Goal: Task Accomplishment & Management: Manage account settings

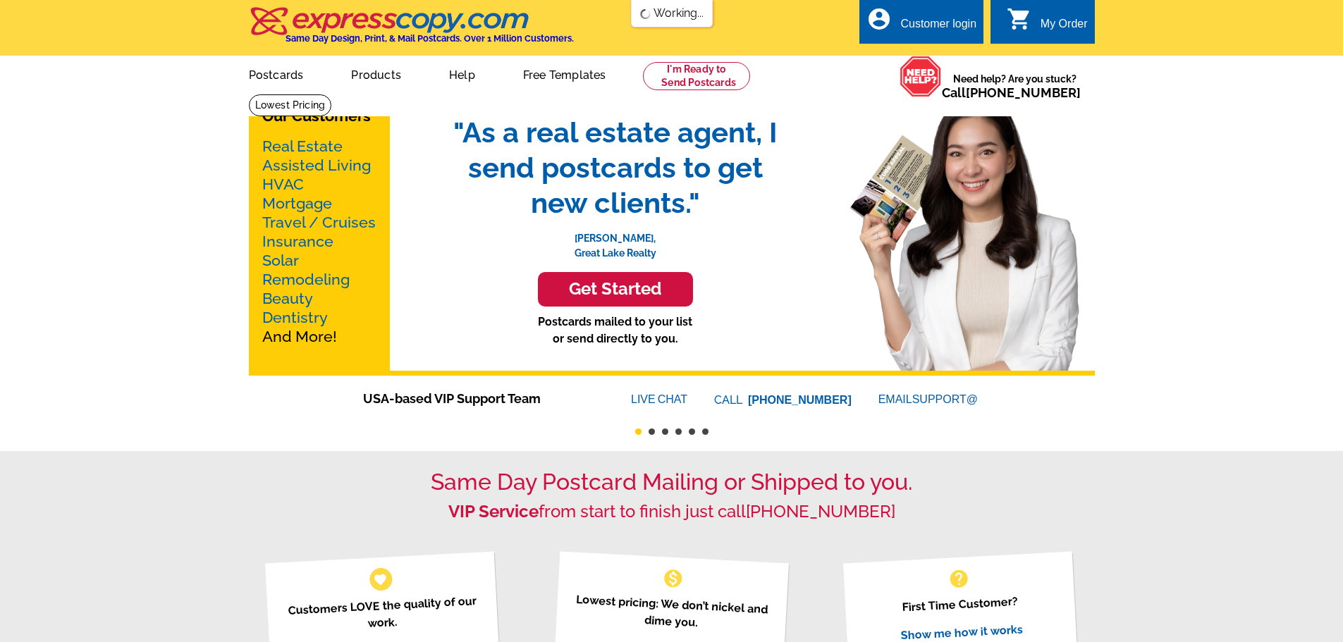
click at [956, 19] on div "Customer login" at bounding box center [938, 28] width 76 height 20
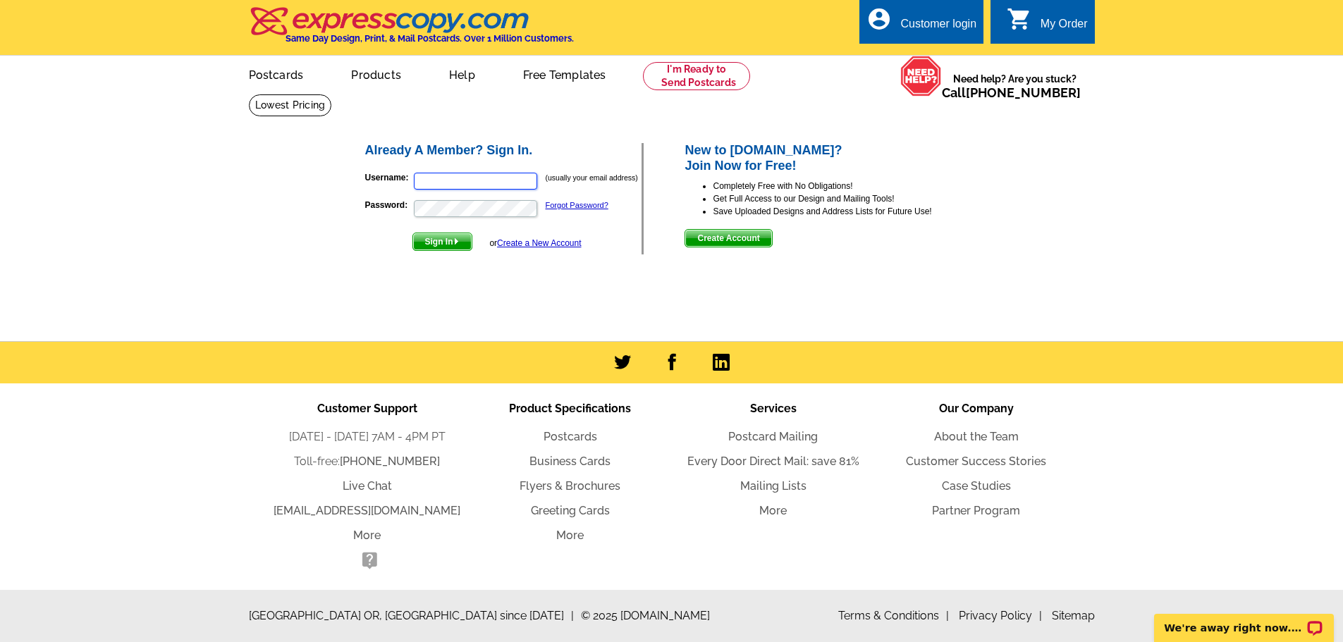
type input "[EMAIL_ADDRESS][DOMAIN_NAME]"
click at [440, 240] on span "Sign In" at bounding box center [442, 241] width 59 height 17
